Goal: Information Seeking & Learning: Learn about a topic

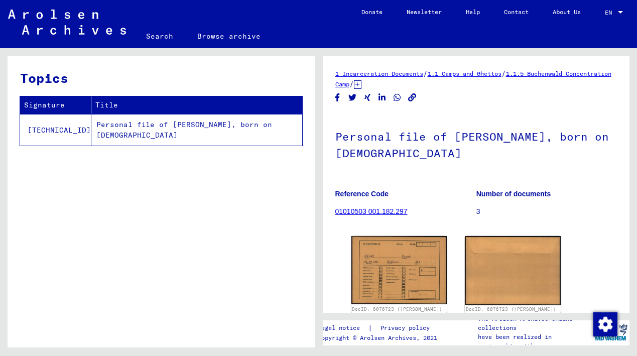
click at [378, 72] on link "1 Incarceration Documents" at bounding box center [379, 74] width 88 height 8
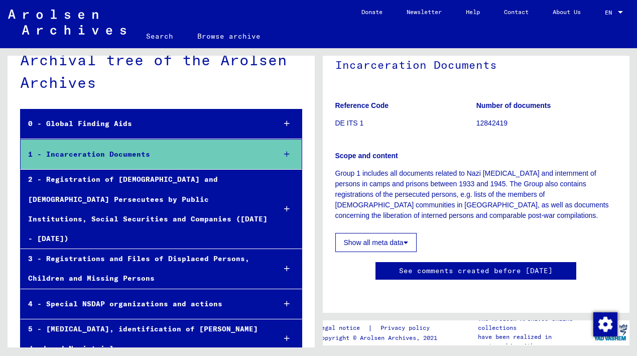
scroll to position [17, 0]
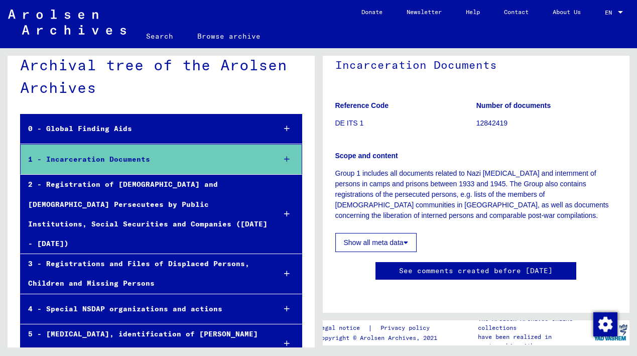
click at [124, 159] on div "1 - Incarceration Documents" at bounding box center [144, 160] width 247 height 20
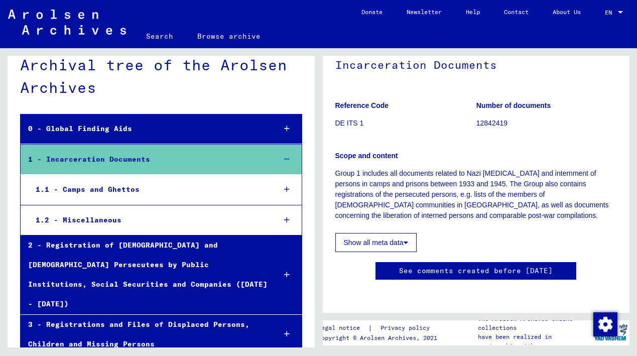
click at [96, 186] on div "1.1 - Camps and Ghettos" at bounding box center [147, 190] width 239 height 20
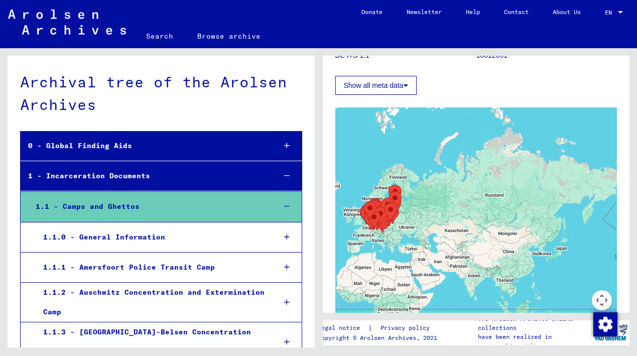
click at [71, 207] on div "1.1 - Camps and Ghettos" at bounding box center [147, 207] width 239 height 20
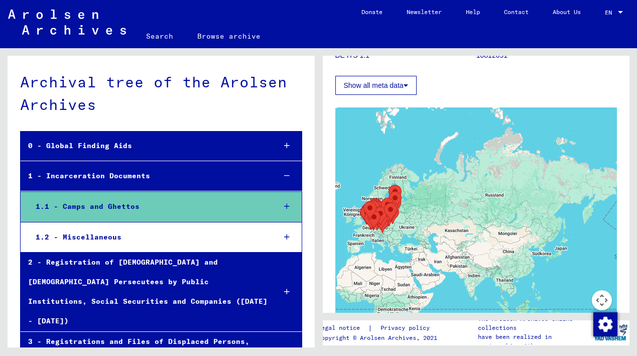
click at [80, 234] on div "1.2 - Miscellaneous" at bounding box center [147, 237] width 239 height 20
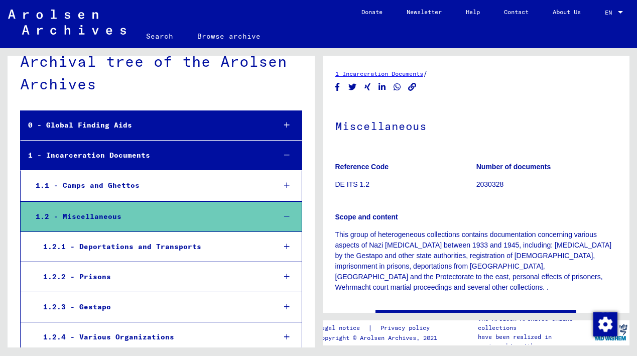
scroll to position [25, 0]
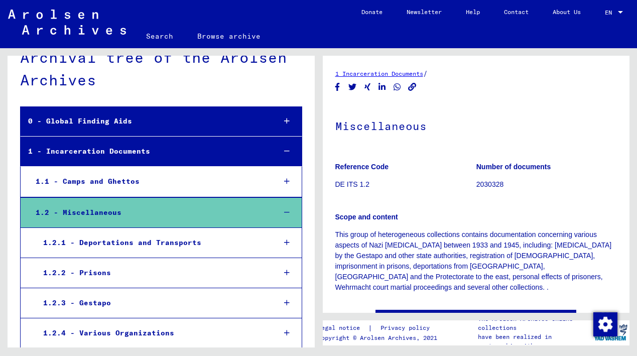
click at [64, 126] on div "0 - Global Finding Aids" at bounding box center [144, 121] width 247 height 20
